Goal: Transaction & Acquisition: Purchase product/service

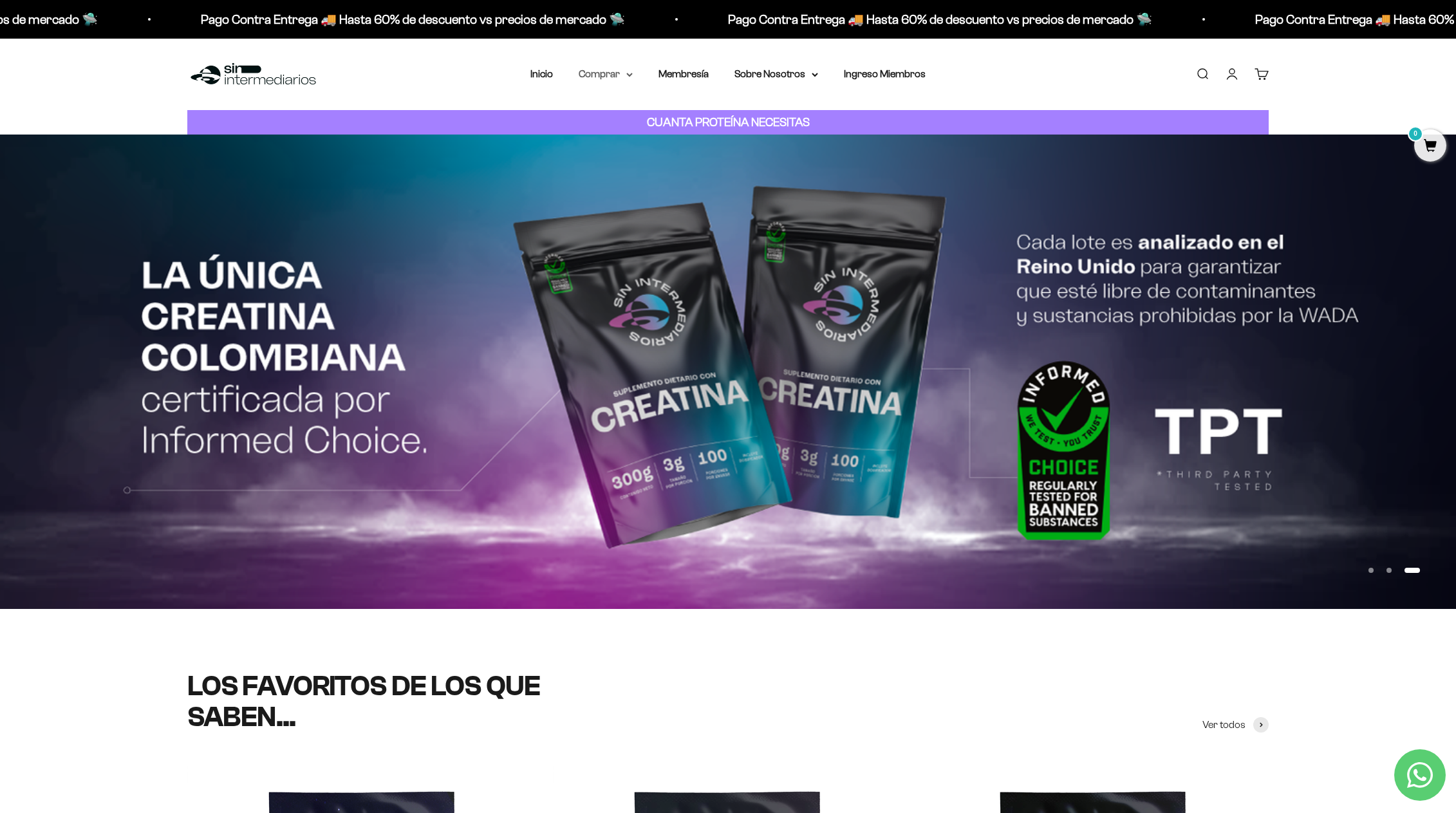
click at [603, 67] on summary "Comprar" at bounding box center [605, 74] width 54 height 17
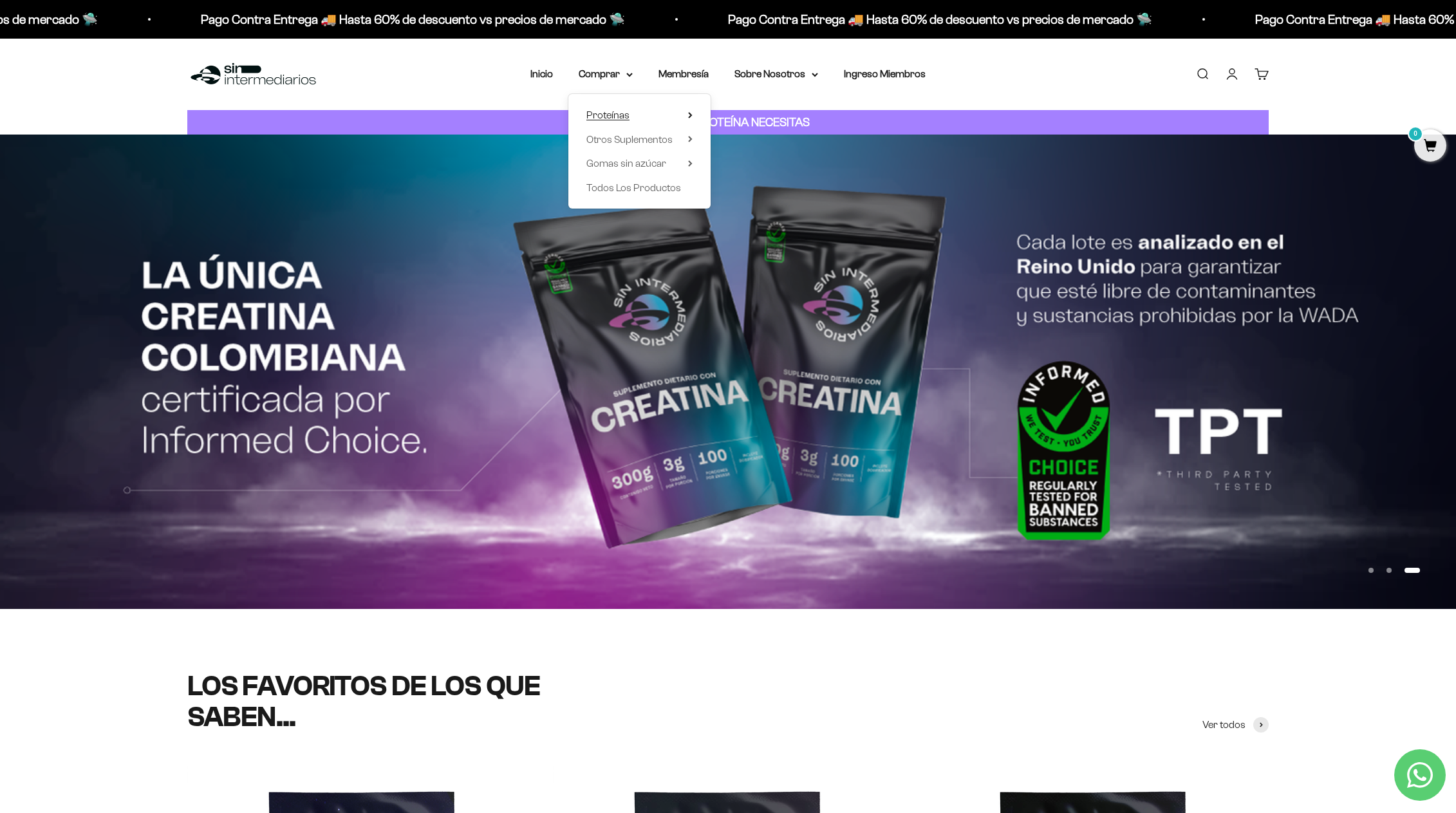
click at [689, 113] on icon at bounding box center [690, 115] width 3 height 5
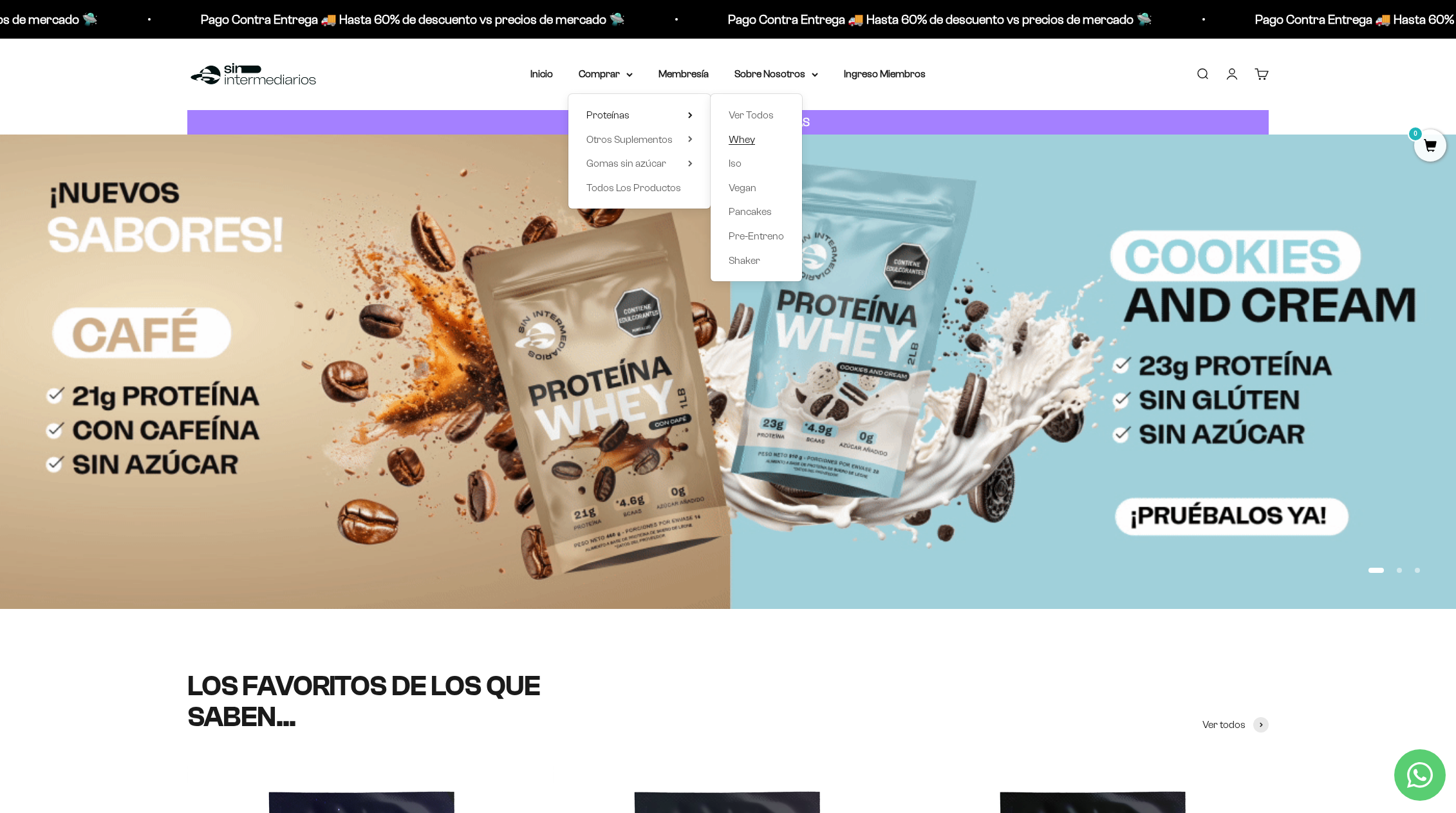
click at [738, 137] on span "Whey" at bounding box center [741, 139] width 26 height 11
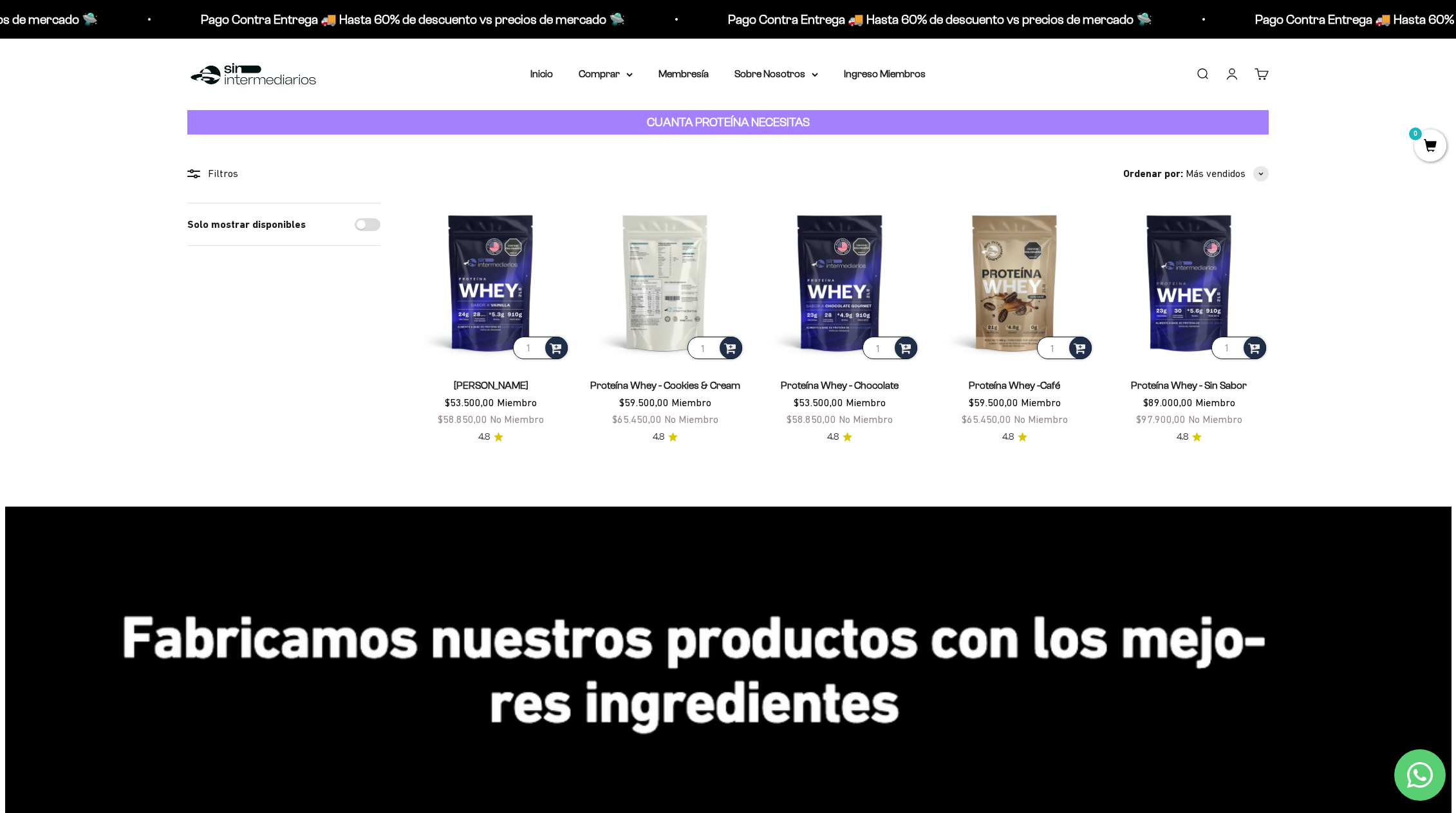
click at [670, 281] on img at bounding box center [665, 282] width 159 height 159
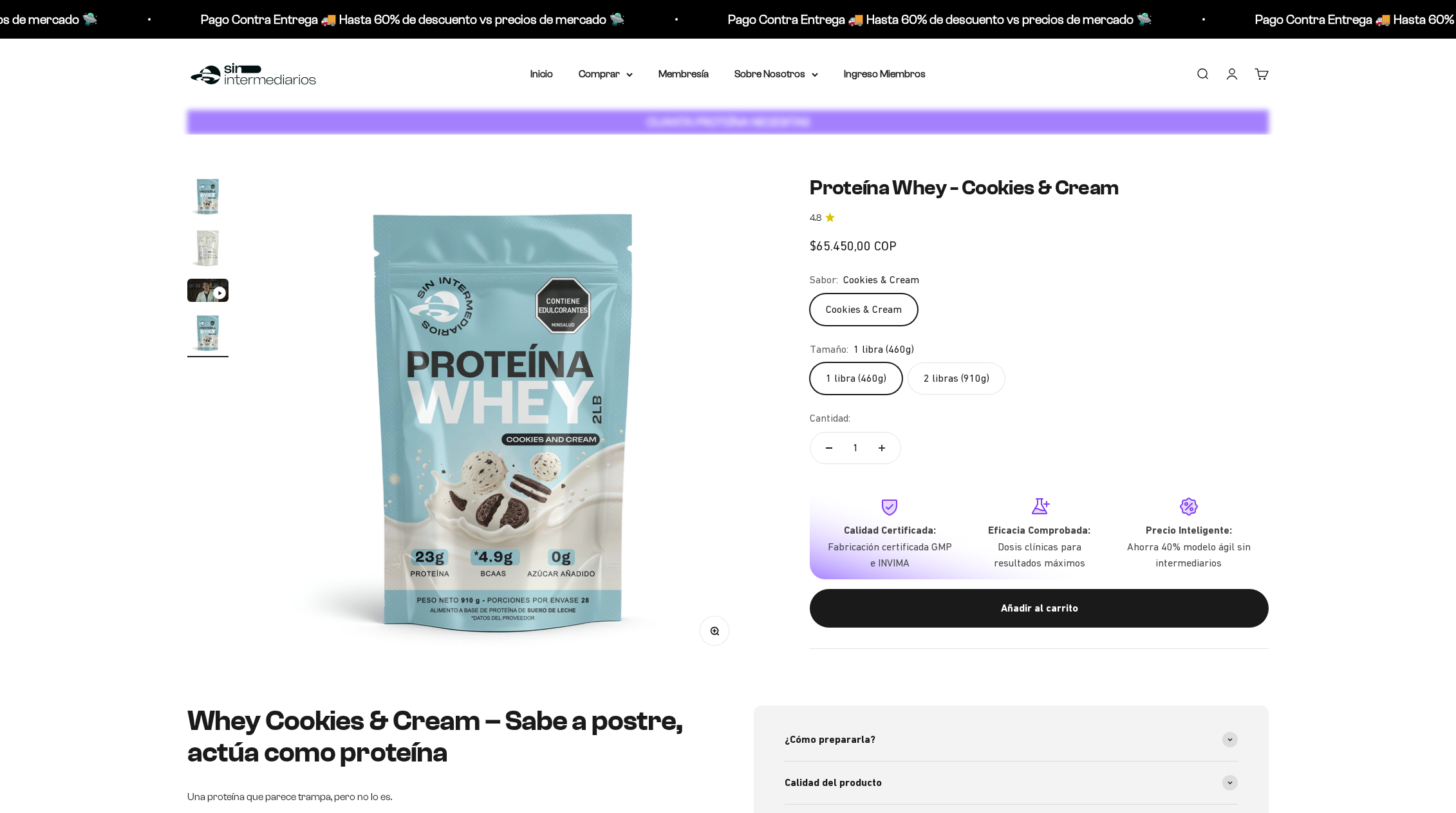
scroll to position [0, 1512]
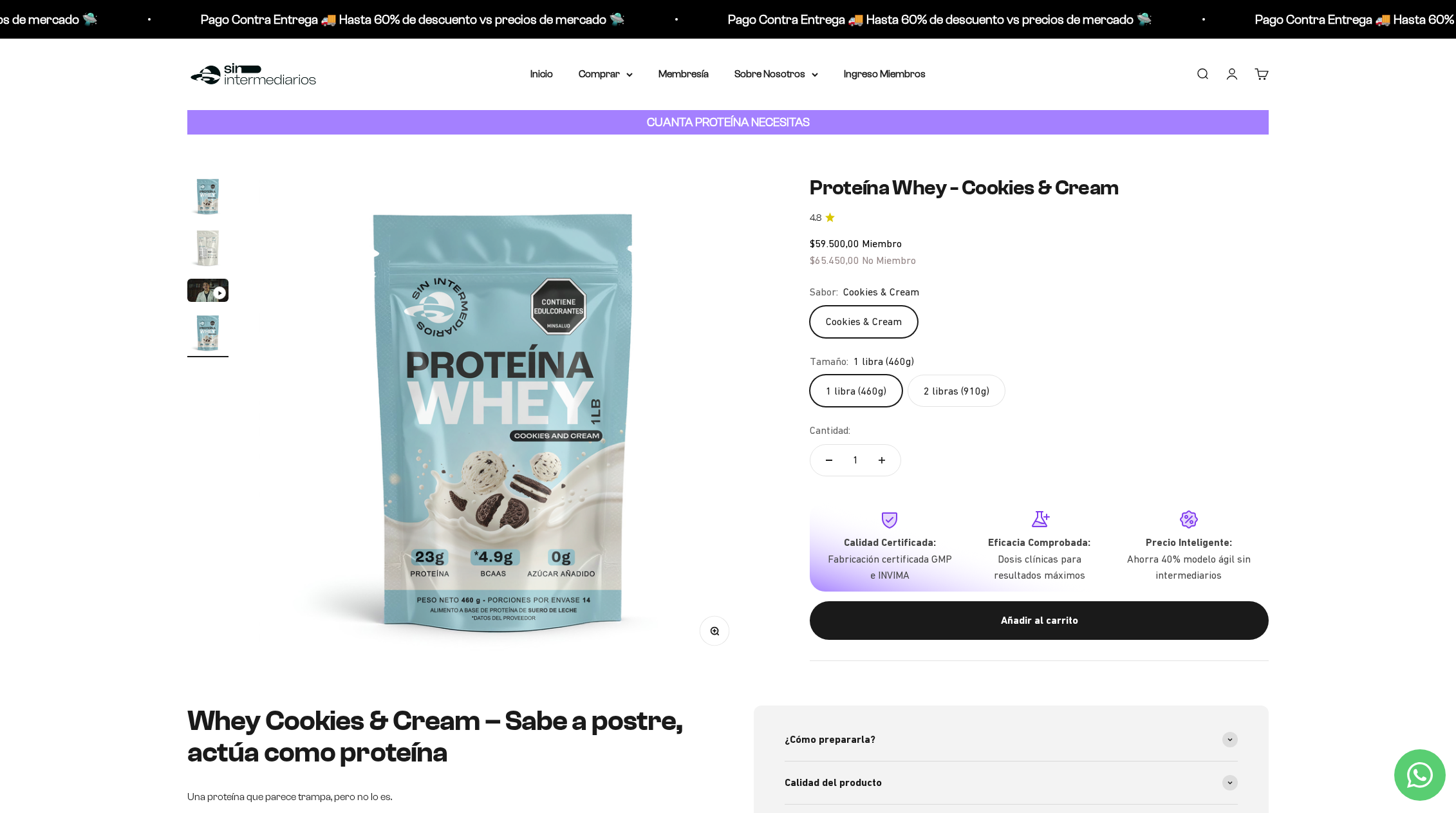
click at [938, 392] on label "2 libras (910g)" at bounding box center [956, 391] width 98 height 32
click at [809, 375] on input "2 libras (910g)" at bounding box center [809, 374] width 1 height 1
click at [844, 386] on label "1 libra (460g)" at bounding box center [856, 391] width 93 height 32
click at [809, 375] on input "1 libra (460g)" at bounding box center [809, 374] width 1 height 1
click at [950, 381] on label "2 libras (910g)" at bounding box center [956, 391] width 98 height 32
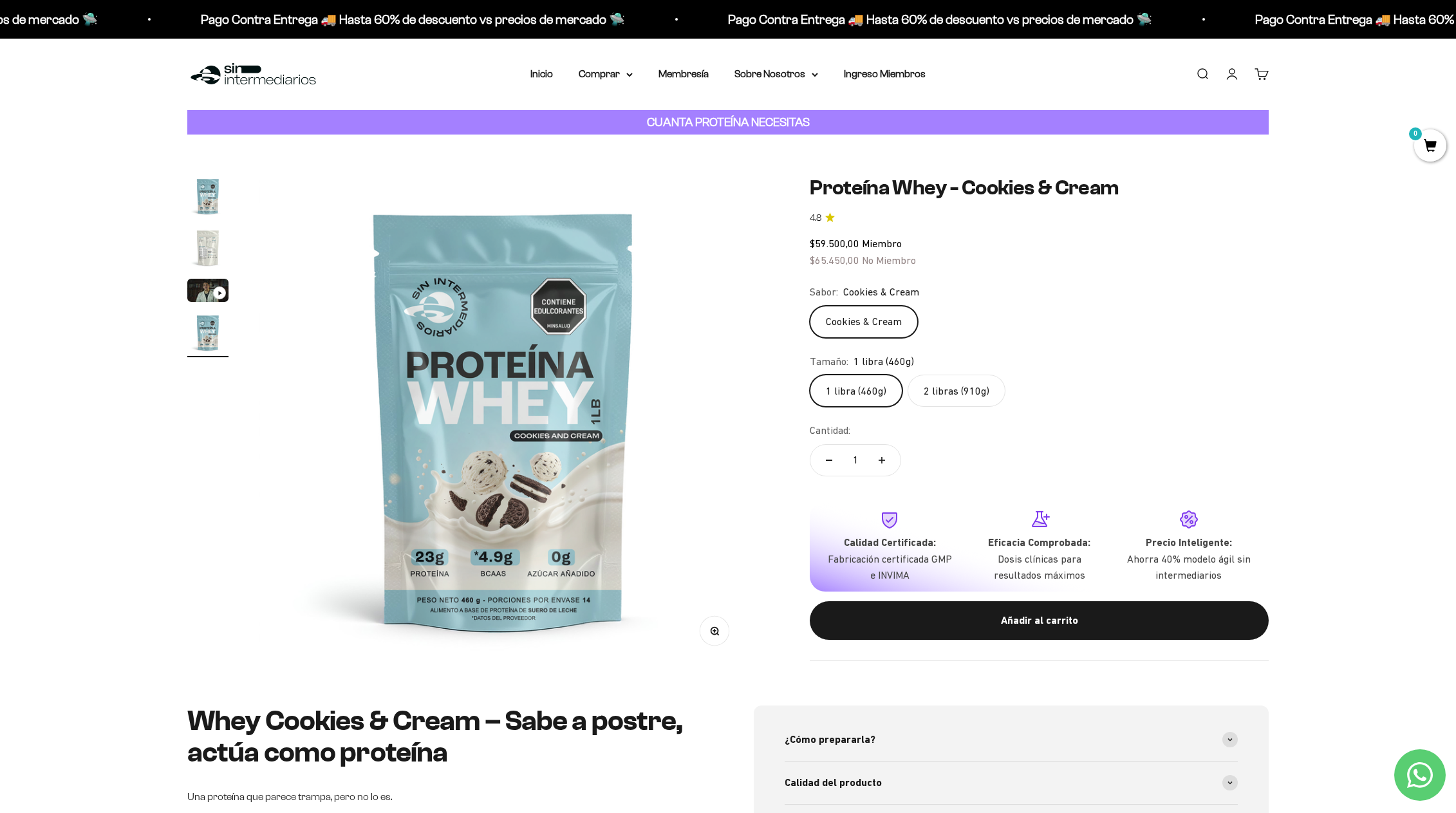
click at [809, 375] on input "2 libras (910g)" at bounding box center [809, 374] width 1 height 1
click at [845, 379] on label "1 libra (460g)" at bounding box center [856, 391] width 93 height 32
click at [809, 375] on input "1 libra (460g)" at bounding box center [809, 374] width 1 height 1
click at [932, 384] on label "2 libras (910g)" at bounding box center [956, 391] width 98 height 32
click at [809, 375] on input "2 libras (910g)" at bounding box center [809, 374] width 1 height 1
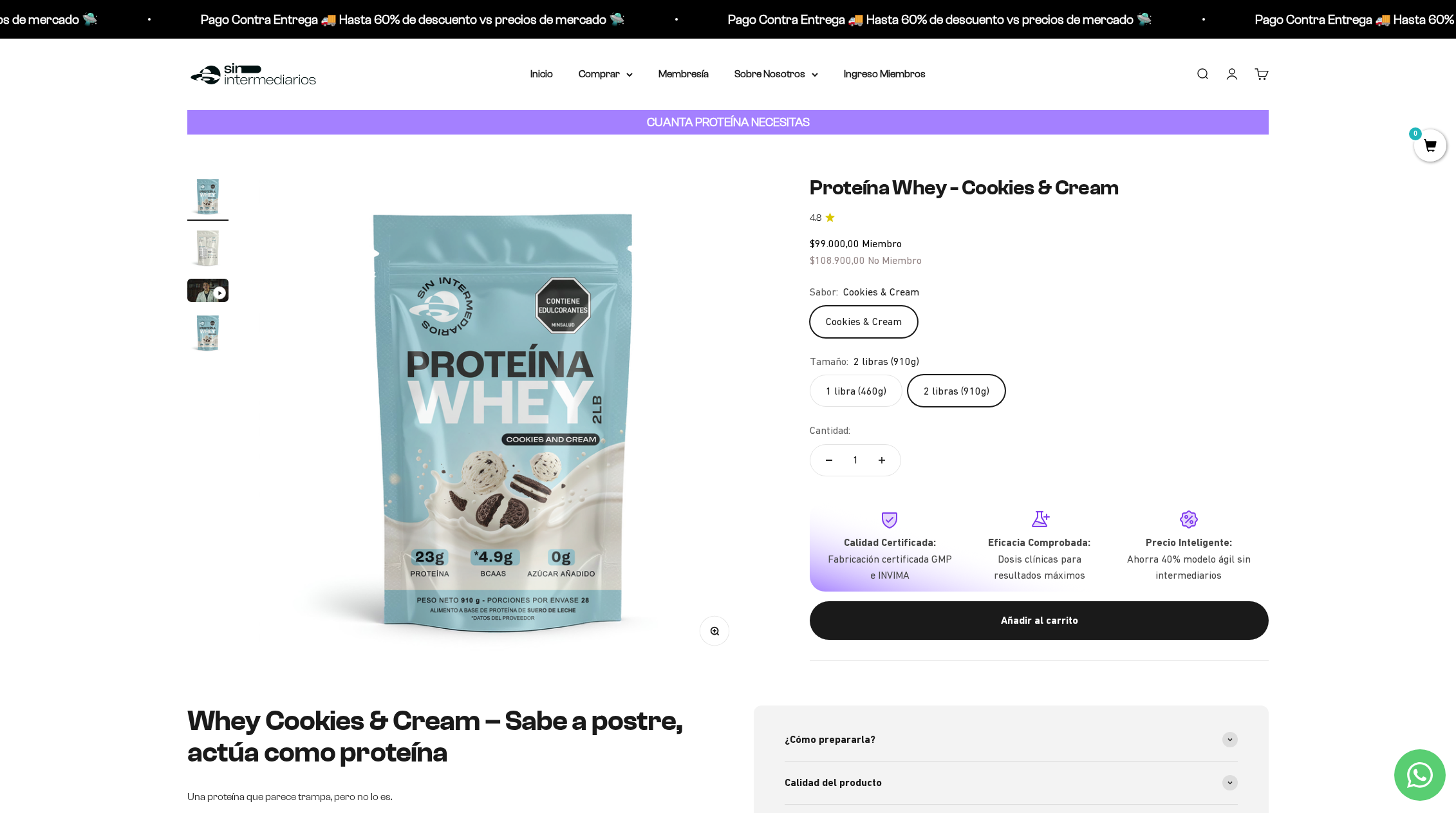
click at [826, 383] on label "1 libra (460g)" at bounding box center [856, 391] width 93 height 32
click at [809, 375] on input "1 libra (460g)" at bounding box center [809, 374] width 1 height 1
